Goal: Navigation & Orientation: Understand site structure

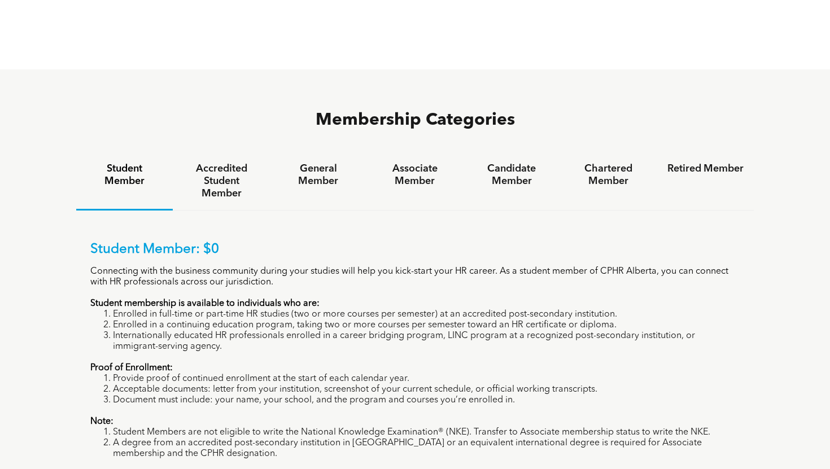
scroll to position [689, 0]
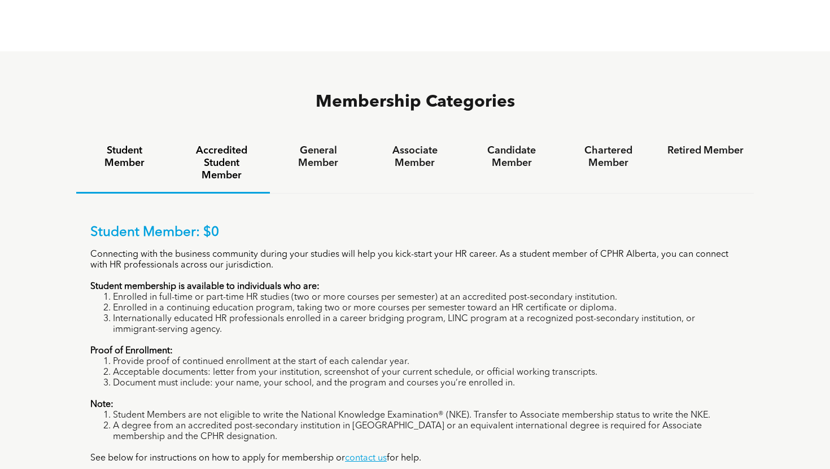
click at [249, 144] on h4 "Accredited Student Member" at bounding box center [221, 162] width 76 height 37
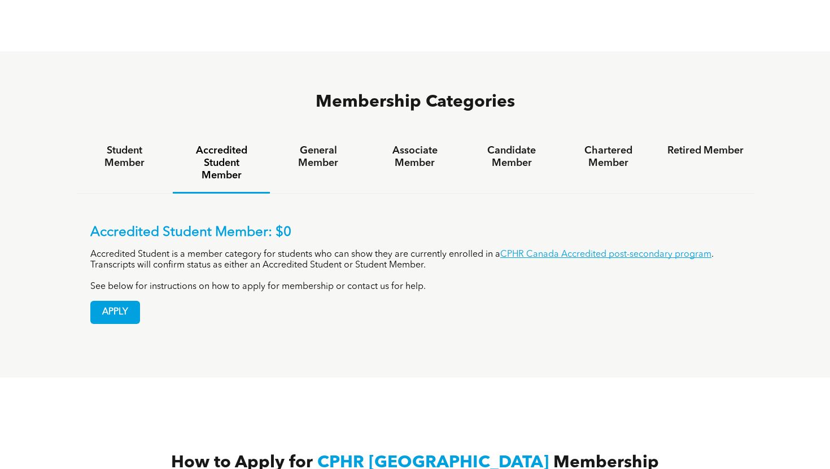
click at [303, 134] on div "General Member" at bounding box center [318, 163] width 97 height 59
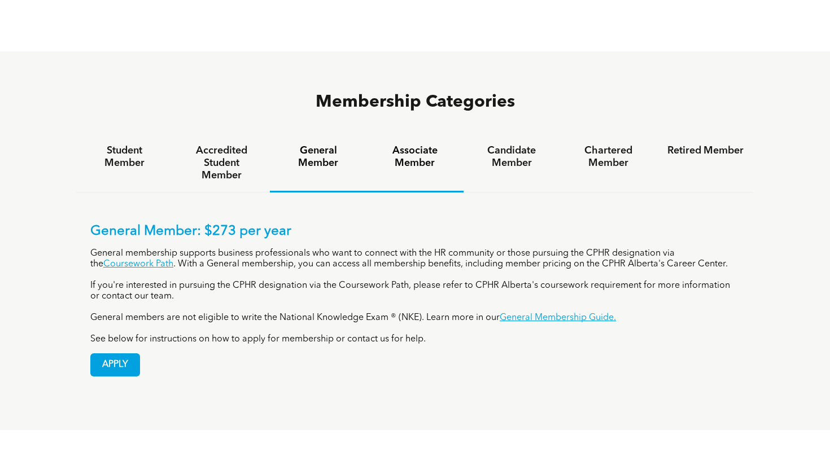
click at [394, 144] on h4 "Associate Member" at bounding box center [414, 156] width 76 height 25
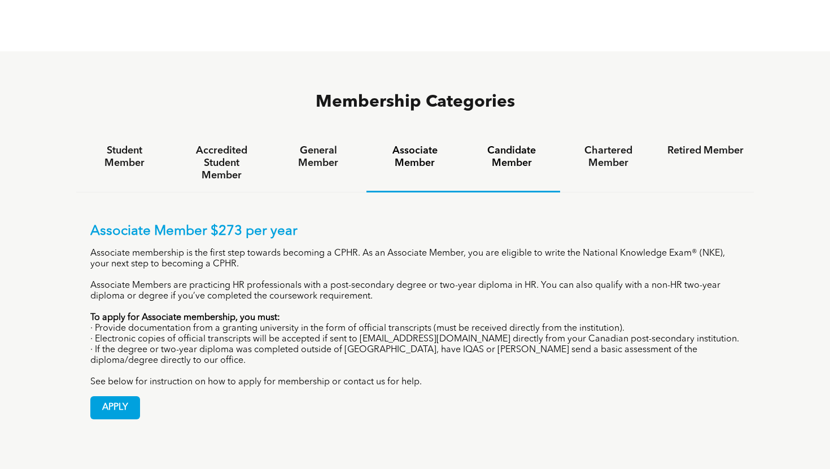
click at [511, 144] on h4 "Candidate Member" at bounding box center [511, 156] width 76 height 25
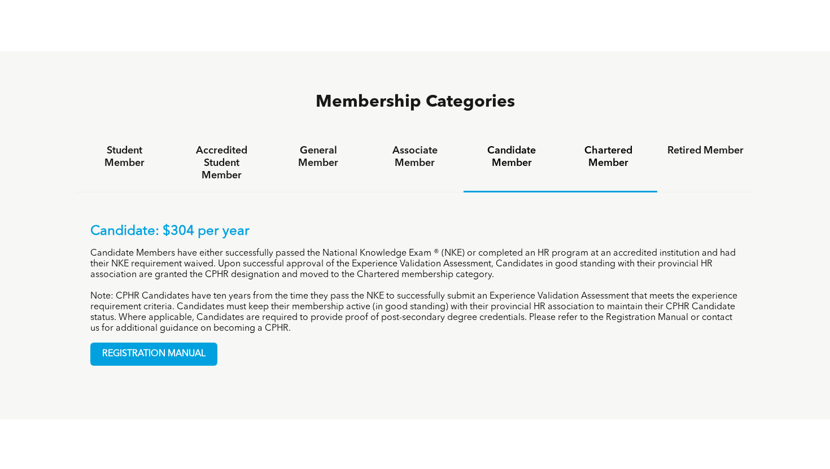
click at [586, 144] on h4 "Chartered Member" at bounding box center [608, 156] width 76 height 25
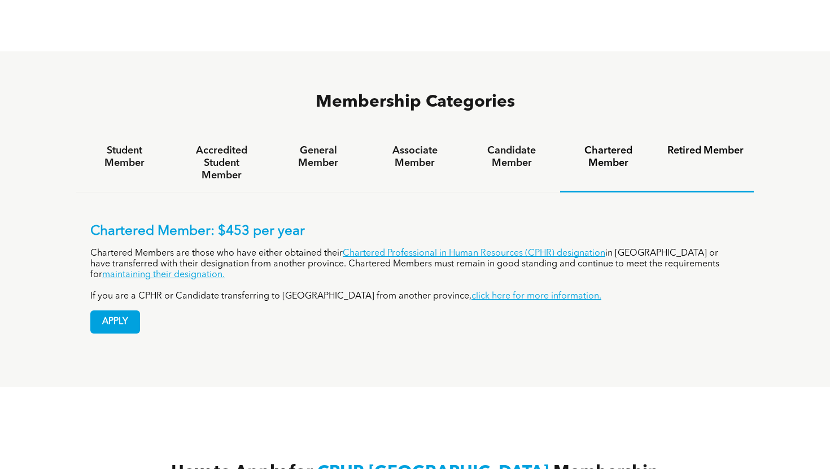
click at [670, 144] on h4 "Retired Member" at bounding box center [705, 150] width 76 height 12
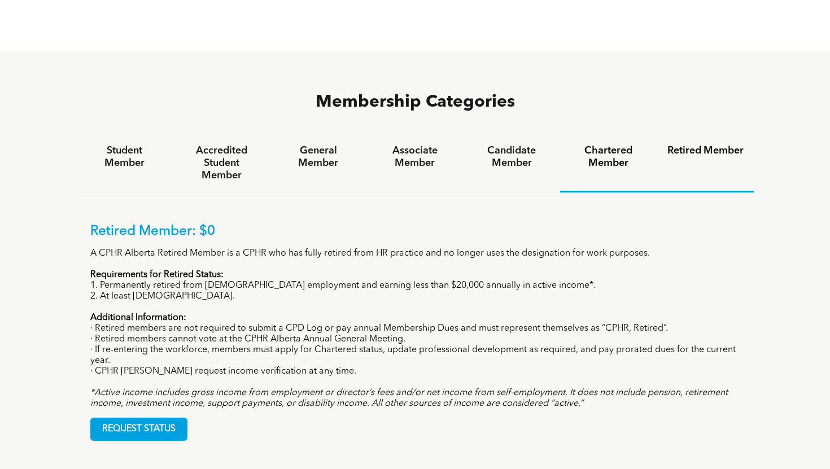
click at [618, 144] on h4 "Chartered Member" at bounding box center [608, 156] width 76 height 25
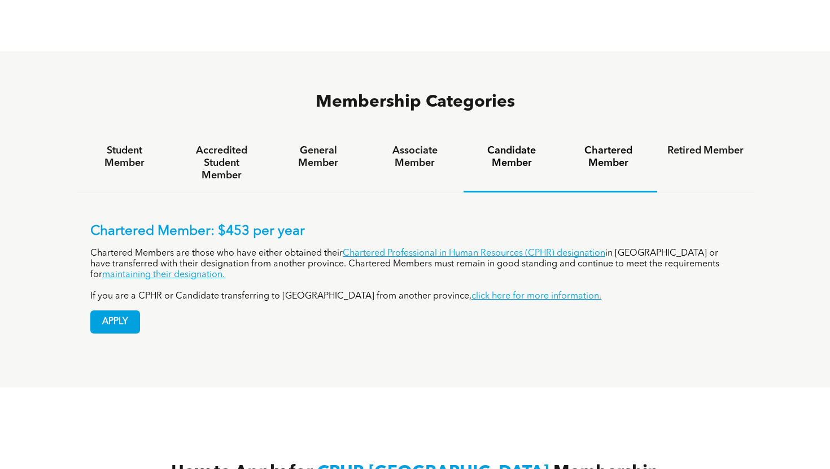
click at [529, 144] on h4 "Candidate Member" at bounding box center [511, 156] width 76 height 25
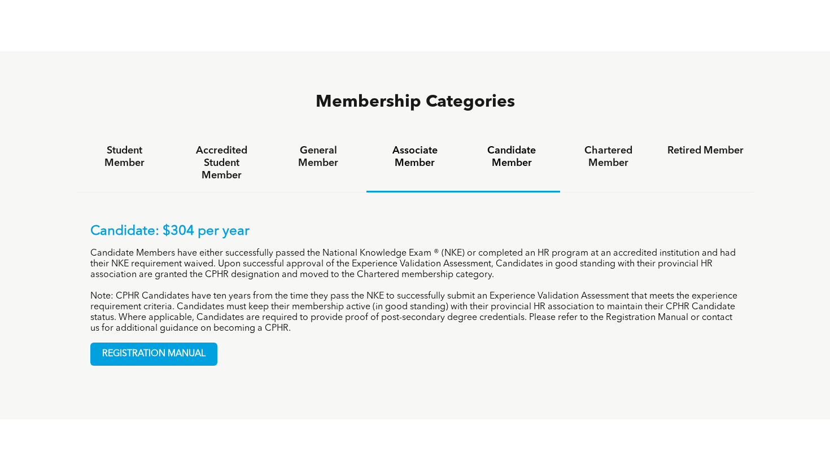
click at [424, 134] on div "Associate Member" at bounding box center [414, 163] width 97 height 58
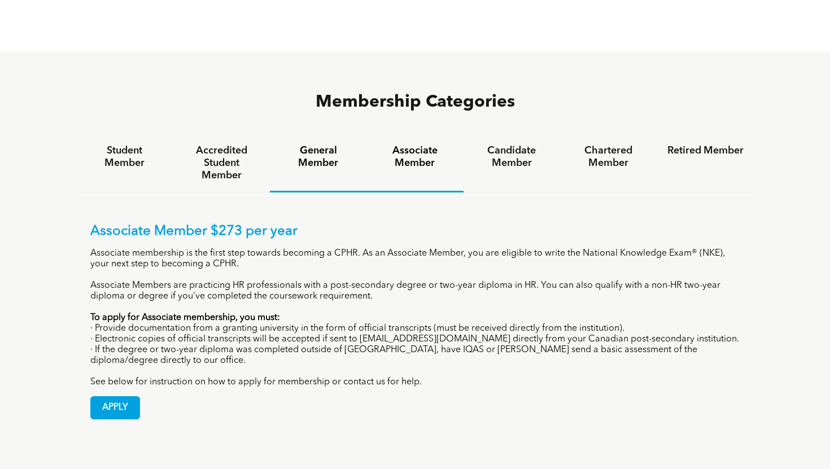
click at [339, 144] on h4 "General Member" at bounding box center [318, 156] width 76 height 25
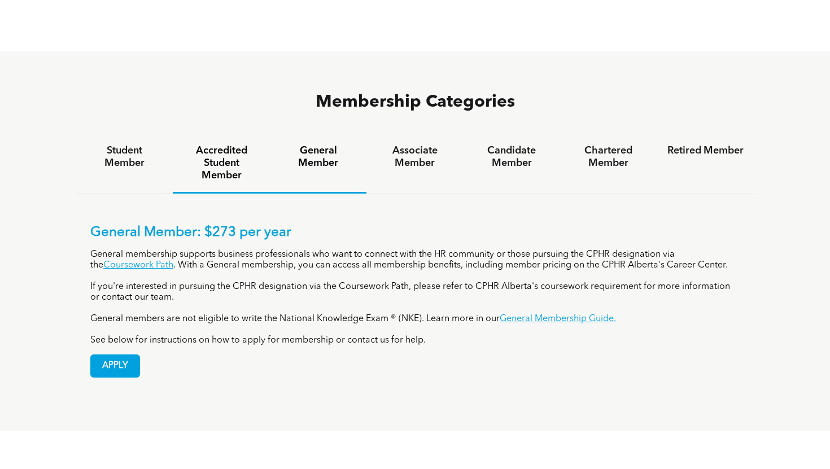
click at [242, 144] on h4 "Accredited Student Member" at bounding box center [221, 162] width 76 height 37
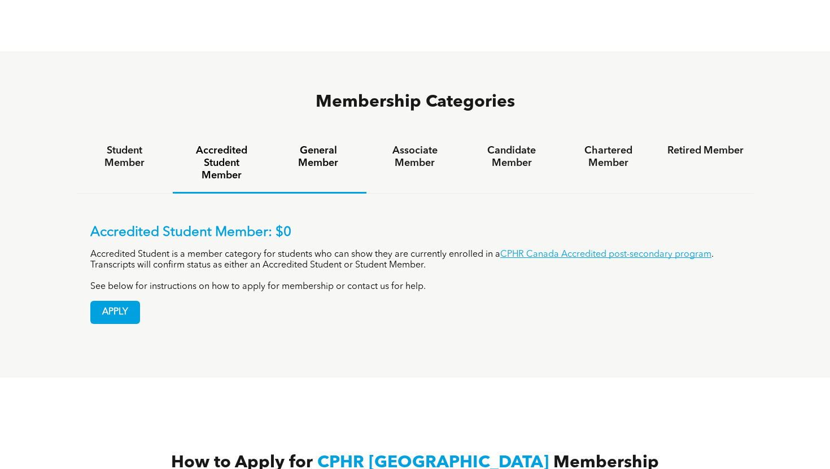
click at [301, 134] on div "General Member" at bounding box center [318, 163] width 97 height 59
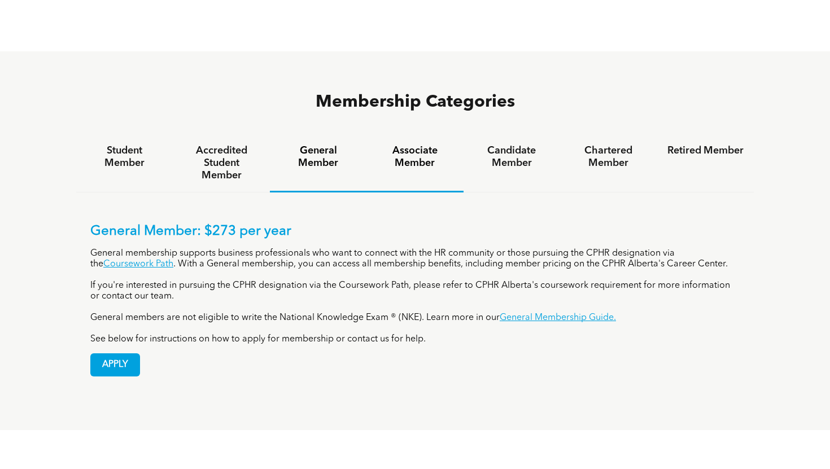
click at [380, 144] on h4 "Associate Member" at bounding box center [414, 156] width 76 height 25
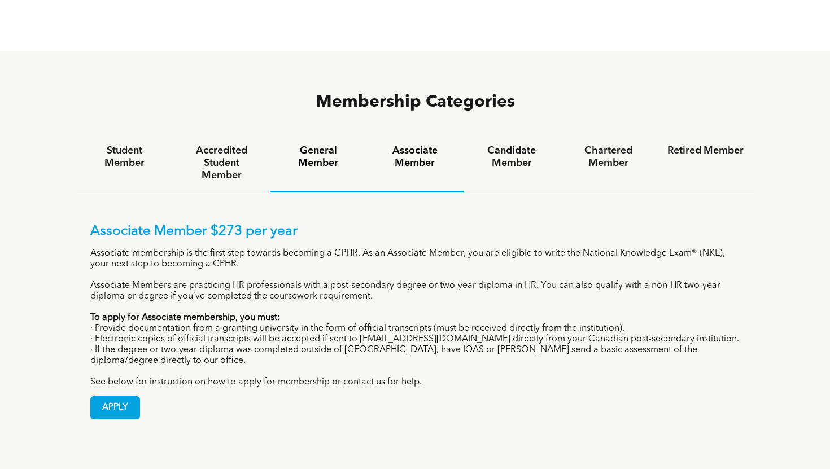
click at [312, 144] on h4 "General Member" at bounding box center [318, 156] width 76 height 25
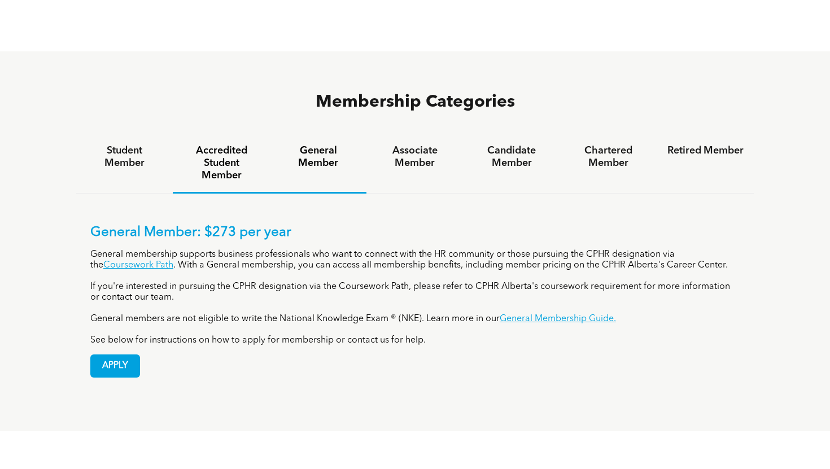
click at [264, 134] on div "Accredited Student Member" at bounding box center [221, 163] width 97 height 59
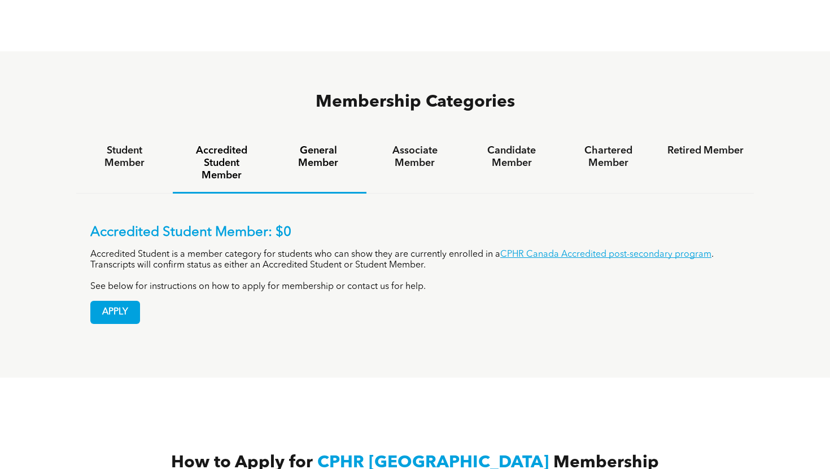
click at [284, 134] on div "General Member" at bounding box center [318, 163] width 97 height 59
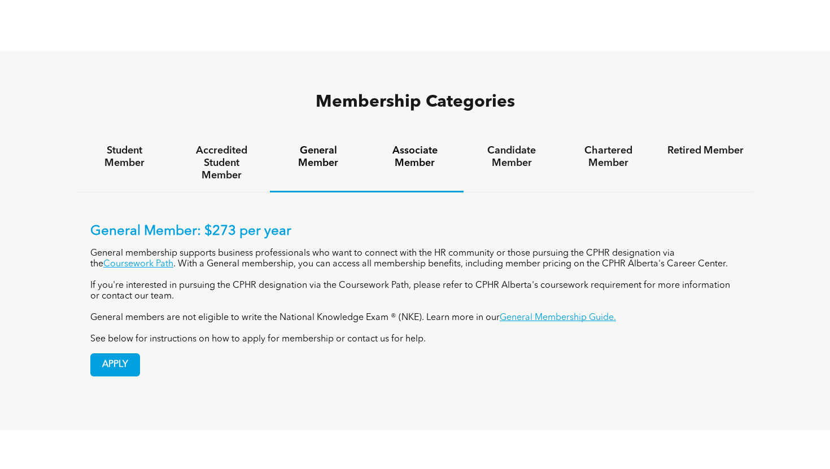
click at [374, 134] on div "Associate Member" at bounding box center [414, 163] width 97 height 58
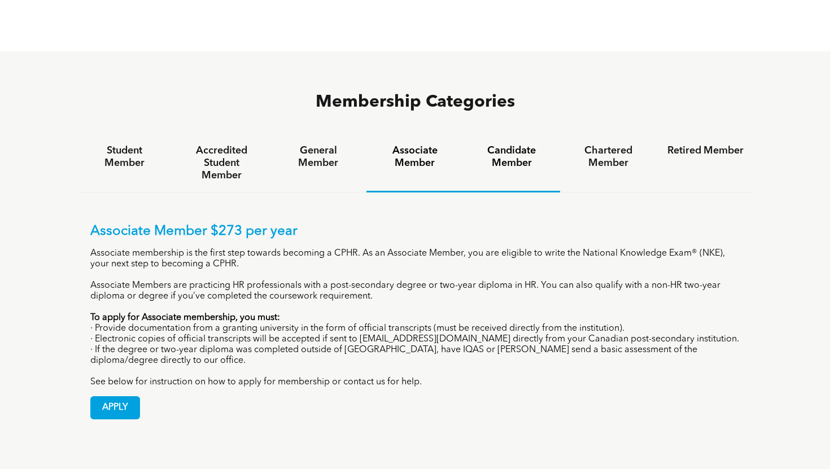
click at [475, 144] on h4 "Candidate Member" at bounding box center [511, 156] width 76 height 25
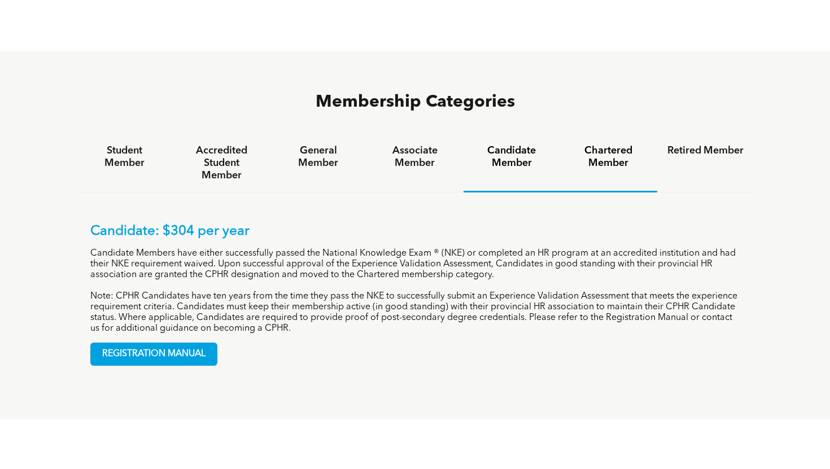
click at [589, 144] on h4 "Chartered Member" at bounding box center [608, 156] width 76 height 25
